Goal: Task Accomplishment & Management: Use online tool/utility

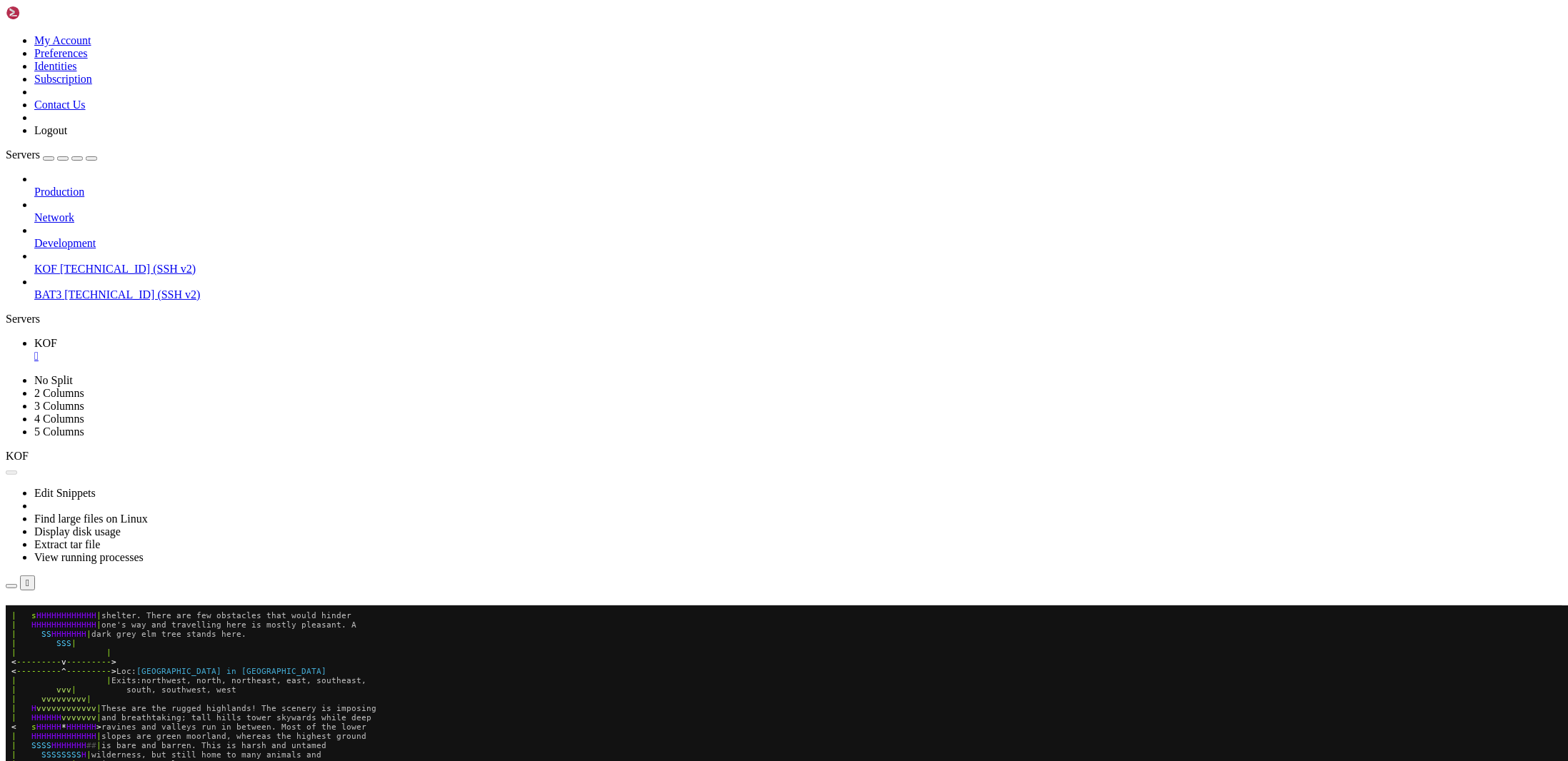
scroll to position [1393, 0]
click at [62, 618] on button "Reconnect" at bounding box center [33, 625] width 57 height 15
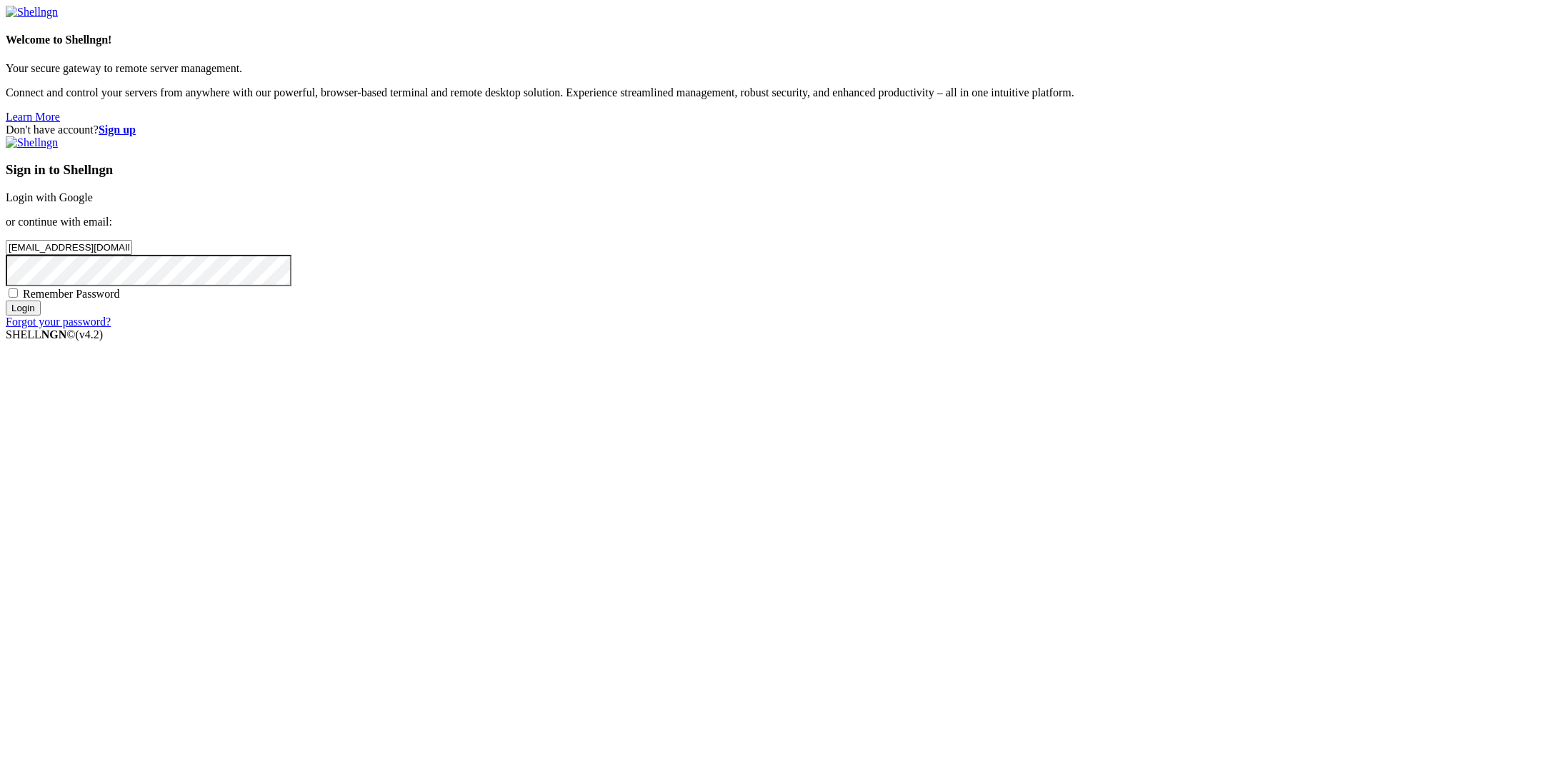
click at [41, 316] on input "Login" at bounding box center [23, 308] width 35 height 15
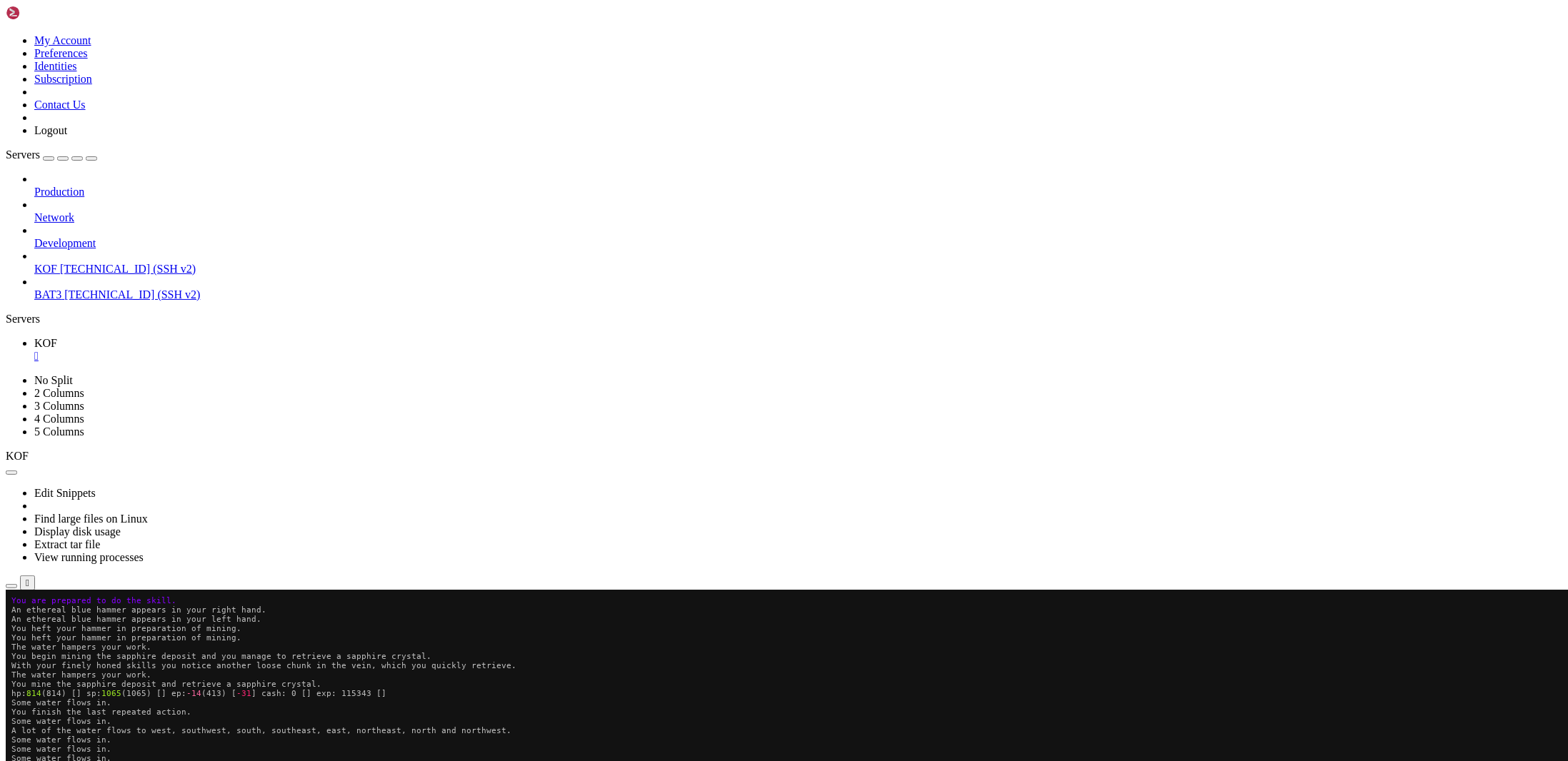
scroll to position [1411, 0]
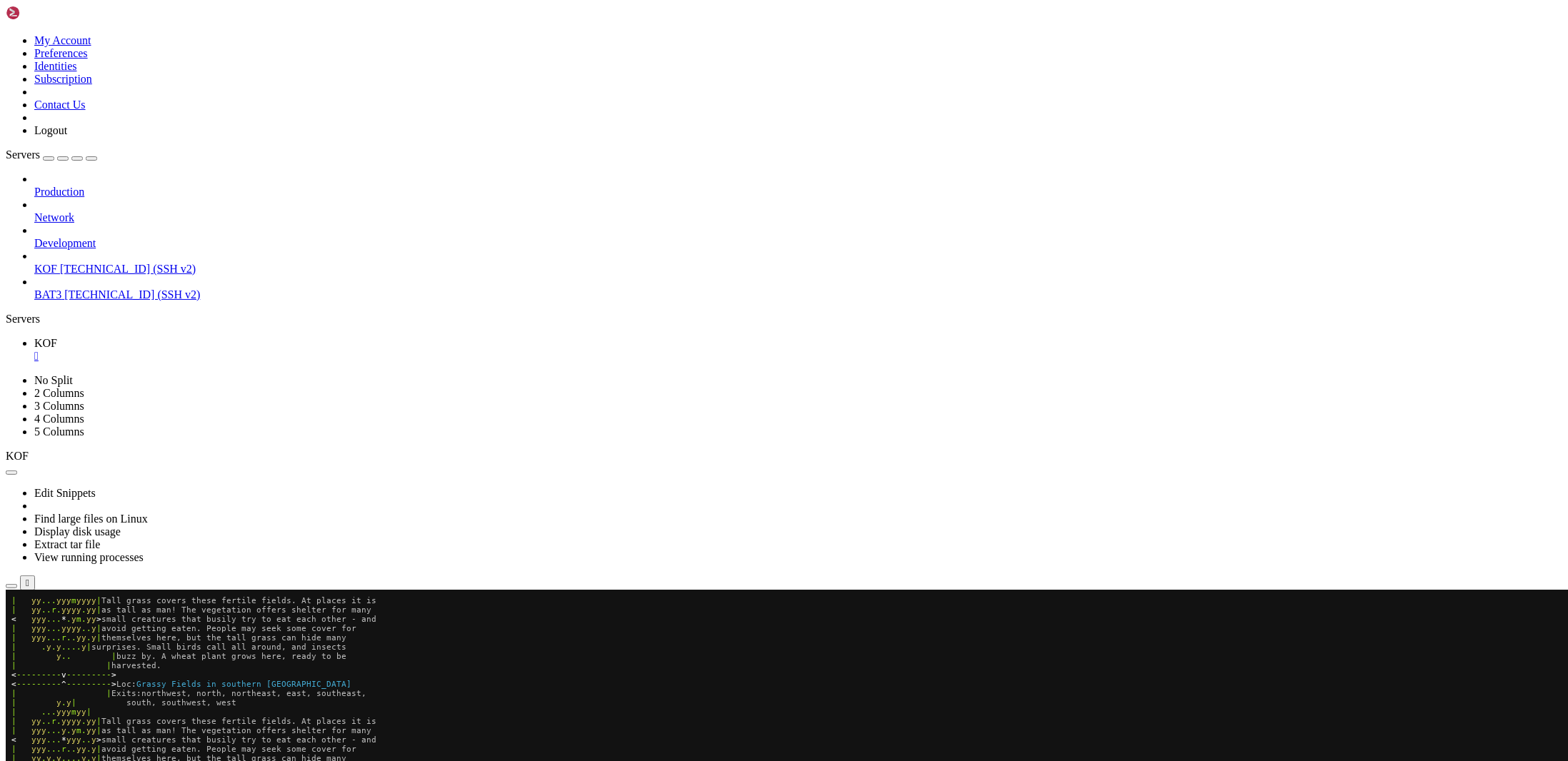
scroll to position [1512, 0]
